Goal: Information Seeking & Learning: Learn about a topic

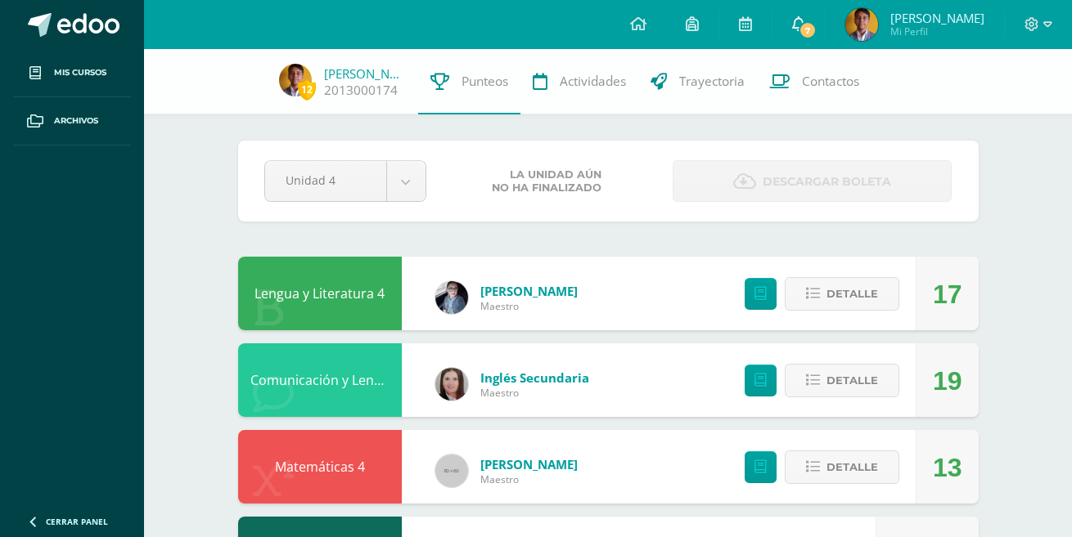
click at [825, 29] on link "7" at bounding box center [798, 24] width 52 height 49
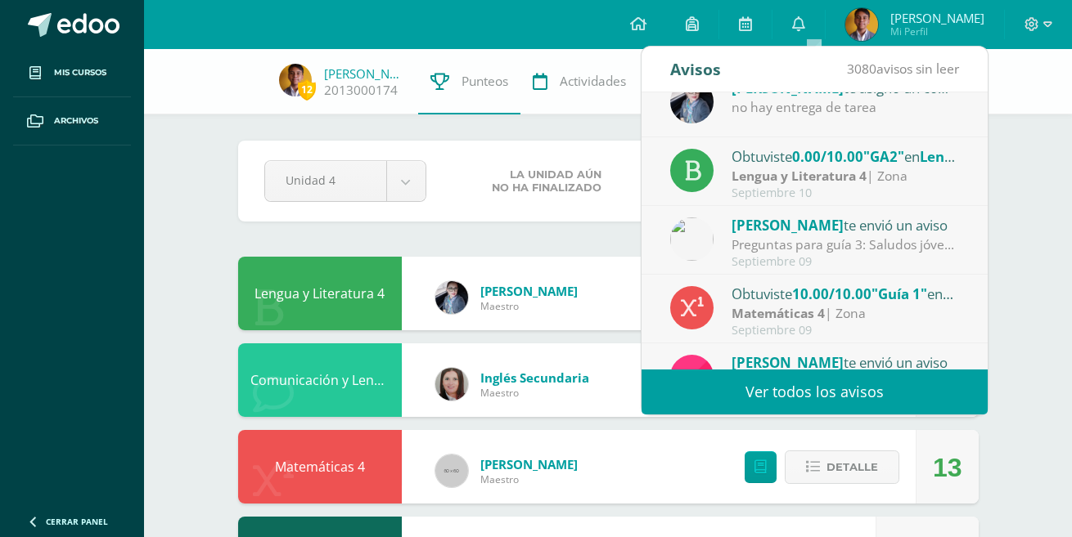
scroll to position [272, 0]
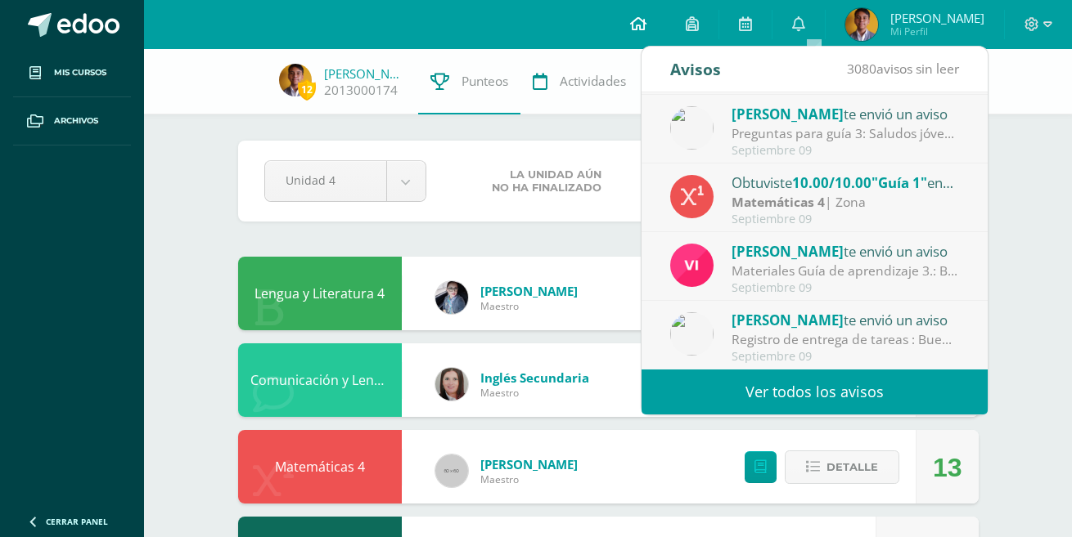
click at [646, 29] on icon at bounding box center [638, 23] width 16 height 15
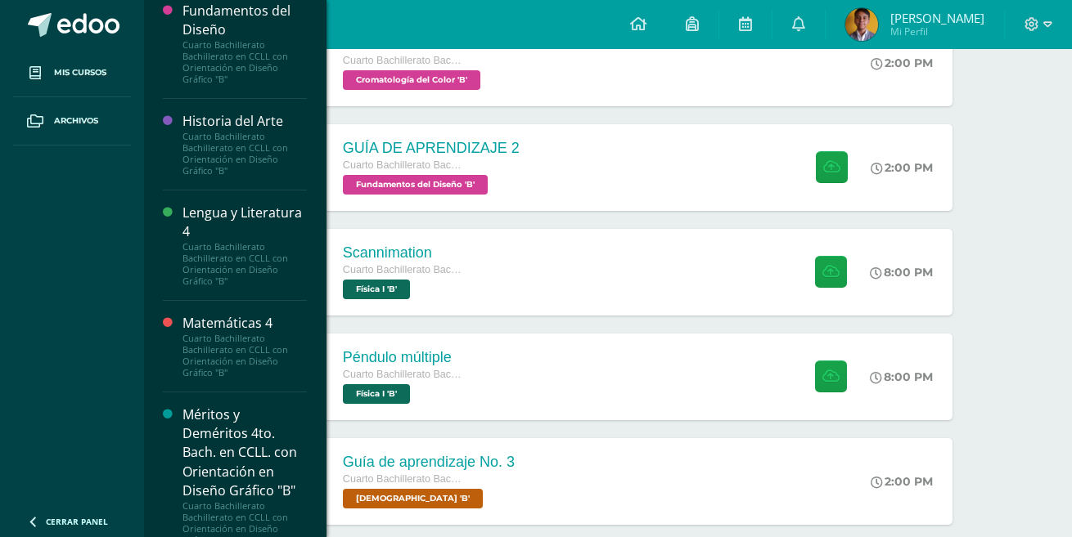
scroll to position [1391, 0]
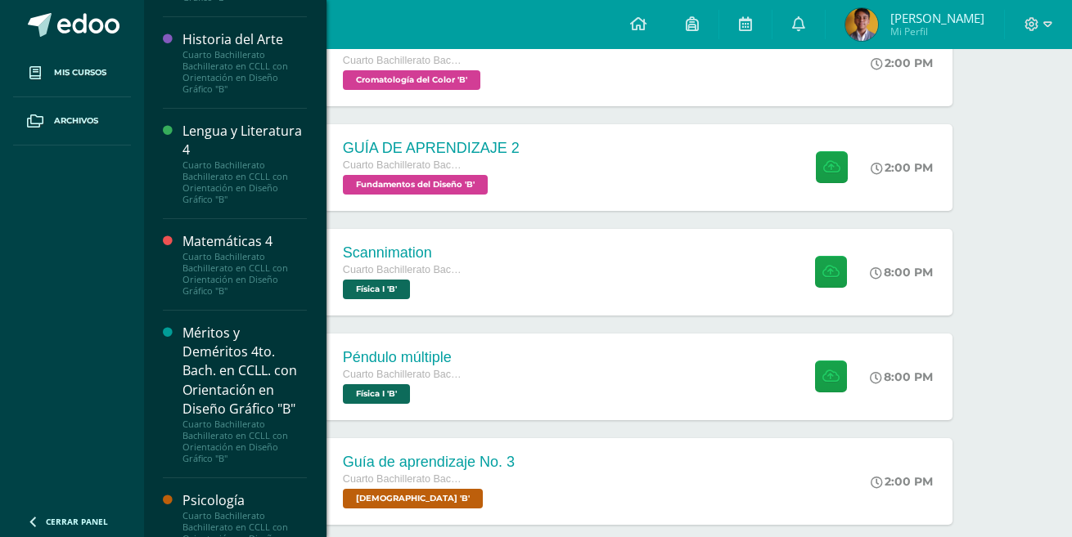
click at [243, 269] on div "Cuarto Bachillerato Bachillerato en CCLL con Orientación en Diseño Gráfico "B"" at bounding box center [244, 274] width 124 height 46
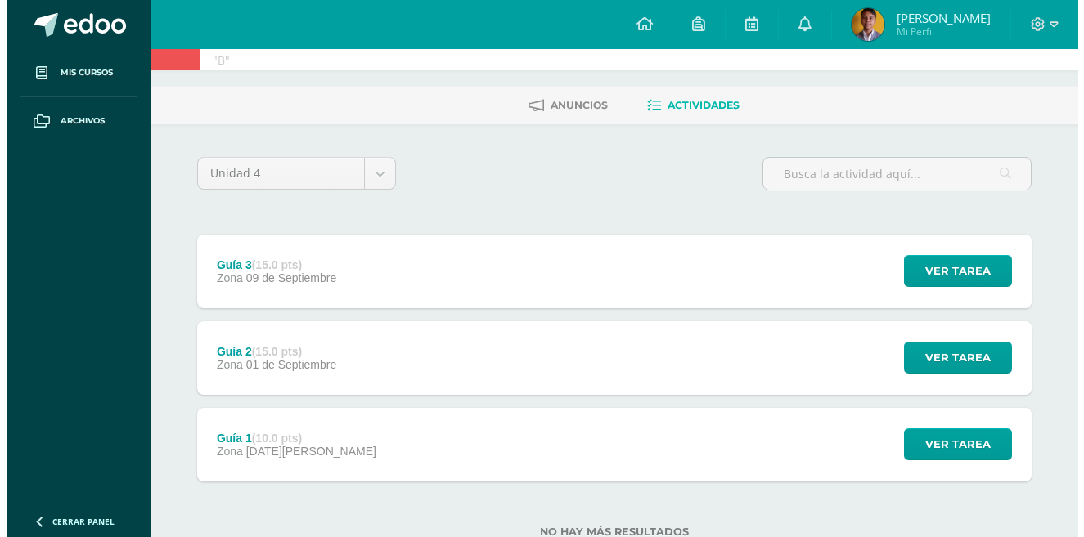
scroll to position [82, 0]
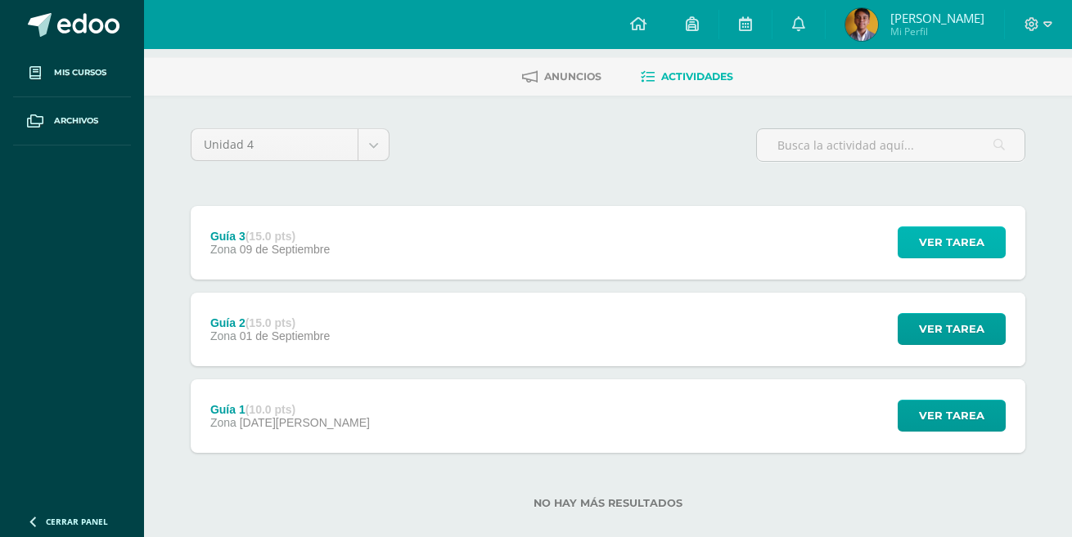
click at [967, 229] on span "Ver tarea" at bounding box center [951, 242] width 65 height 30
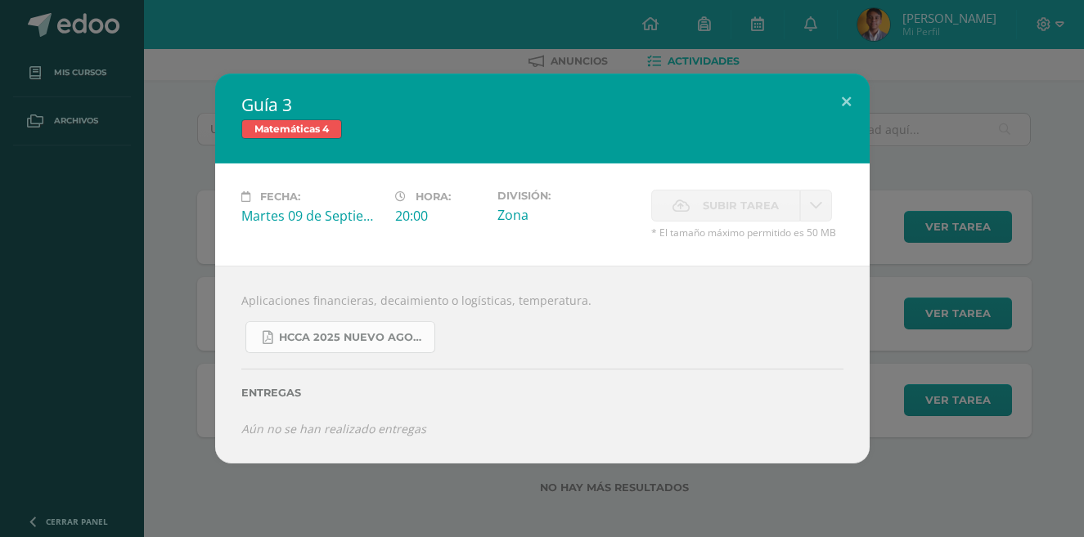
click at [348, 346] on link "HCCA 2025 nuevo agosto 4ta matemáticas.pdf" at bounding box center [340, 338] width 190 height 32
